Goal: Find specific page/section: Find specific page/section

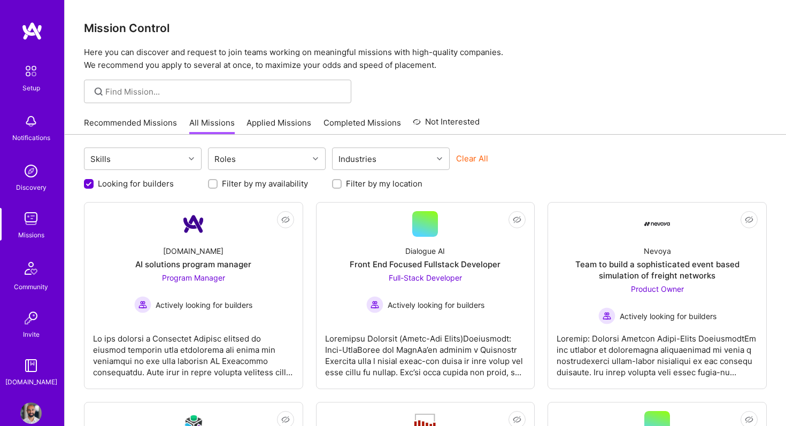
scroll to position [106, 0]
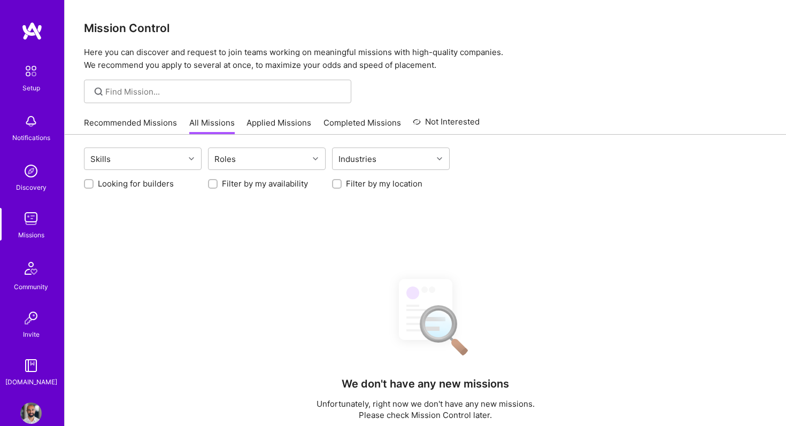
scroll to position [106, 0]
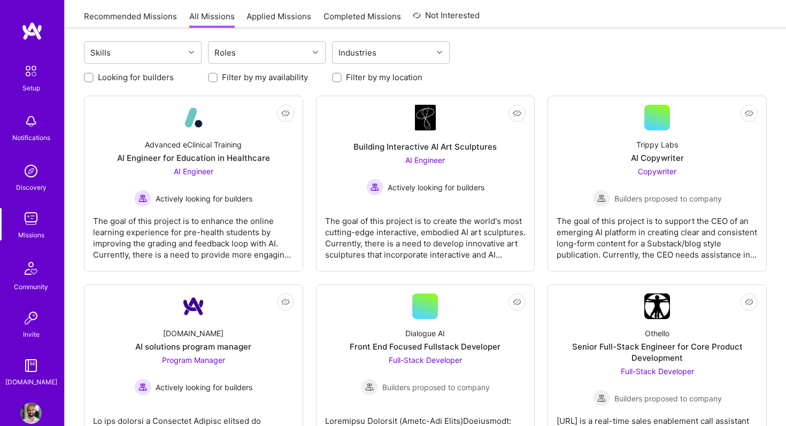
click at [89, 77] on input "Looking for builders" at bounding box center [89, 77] width 7 height 7
checkbox input "true"
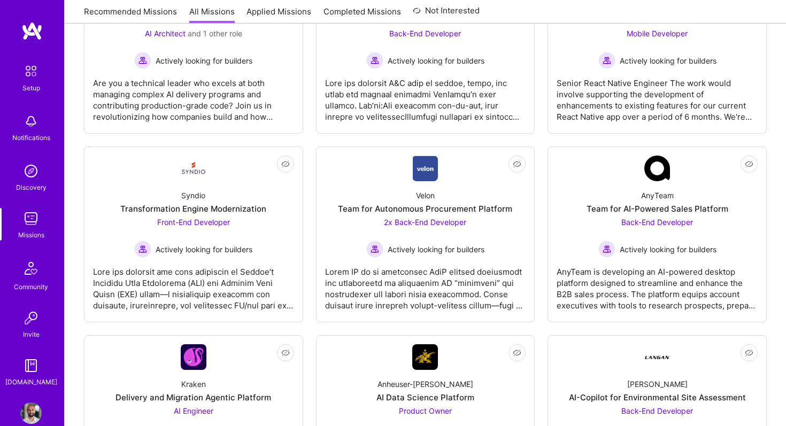
scroll to position [0, 0]
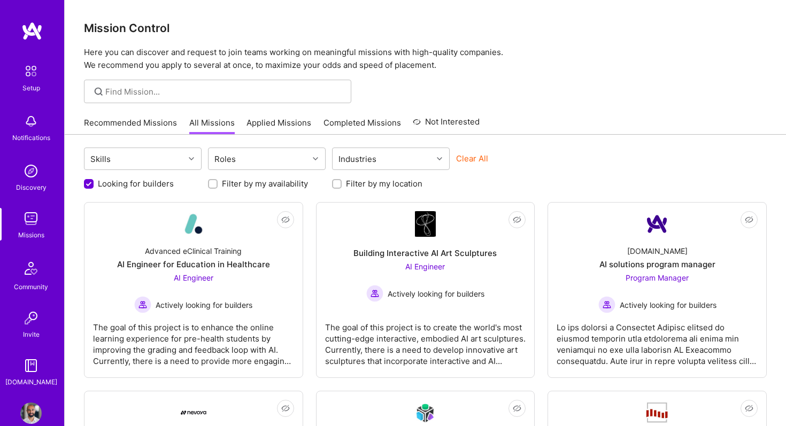
click at [30, 405] on img at bounding box center [30, 412] width 21 height 21
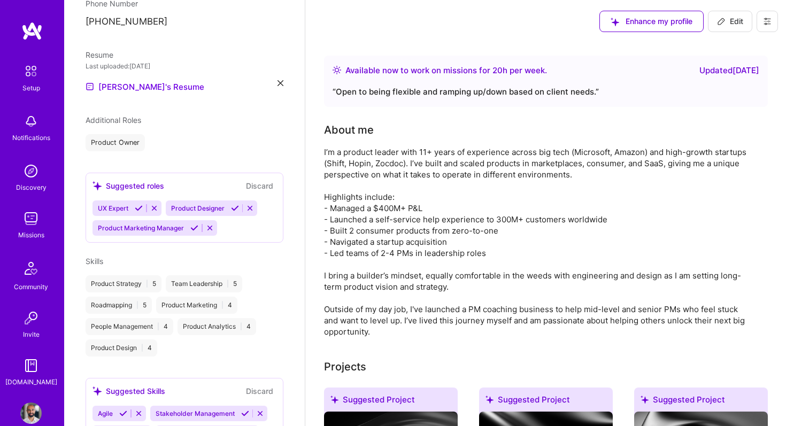
scroll to position [317, 0]
